Goal: Answer question/provide support: Share knowledge or assist other users

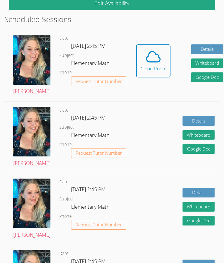
scroll to position [214, 0]
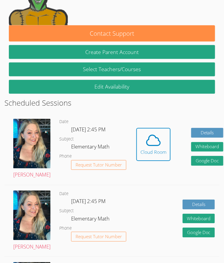
scroll to position [152, 0]
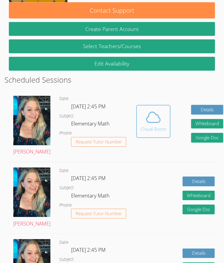
click at [145, 111] on icon at bounding box center [153, 117] width 17 height 17
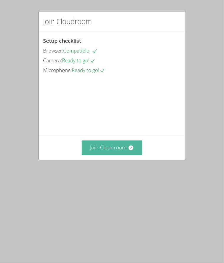
click at [131, 155] on button "Join Cloudroom" at bounding box center [112, 147] width 60 height 14
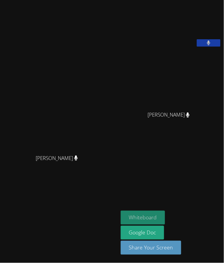
click at [140, 219] on button "Whiteboard" at bounding box center [143, 218] width 45 height 14
click at [209, 45] on icon at bounding box center [209, 42] width 4 height 5
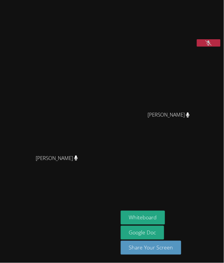
click at [209, 45] on icon at bounding box center [208, 42] width 6 height 5
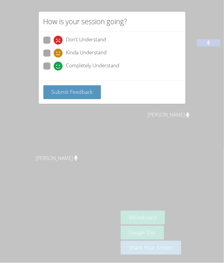
click at [54, 70] on span at bounding box center [54, 70] width 0 height 0
click at [54, 67] on input "Completely Understand" at bounding box center [56, 65] width 5 height 5
radio input "true"
click at [53, 97] on button "Submit Feedback" at bounding box center [72, 92] width 58 height 14
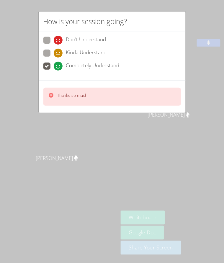
click at [21, 45] on div "How is your session going? Don't Understand Kinda Understand Completely Underst…" at bounding box center [112, 131] width 224 height 263
click at [29, 7] on div "How is your session going? Don't Understand Kinda Understand Completely Underst…" at bounding box center [112, 131] width 224 height 263
click at [27, 12] on div "How is your session going? Don't Understand Kinda Understand Completely Underst…" at bounding box center [112, 131] width 224 height 263
click at [28, 14] on div "How is your session going? Don't Understand Kinda Understand Completely Underst…" at bounding box center [112, 131] width 224 height 263
click at [25, 14] on div "How is your session going? Don't Understand Kinda Understand Completely Underst…" at bounding box center [112, 131] width 224 height 263
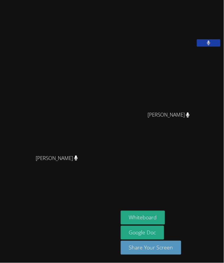
click at [198, 168] on aside "Myna Phimpha Camila Burgos Ortega Camila Burgos Ortega Whiteboard Google Doc Sh…" at bounding box center [171, 131] width 106 height 263
